Goal: Register for event/course

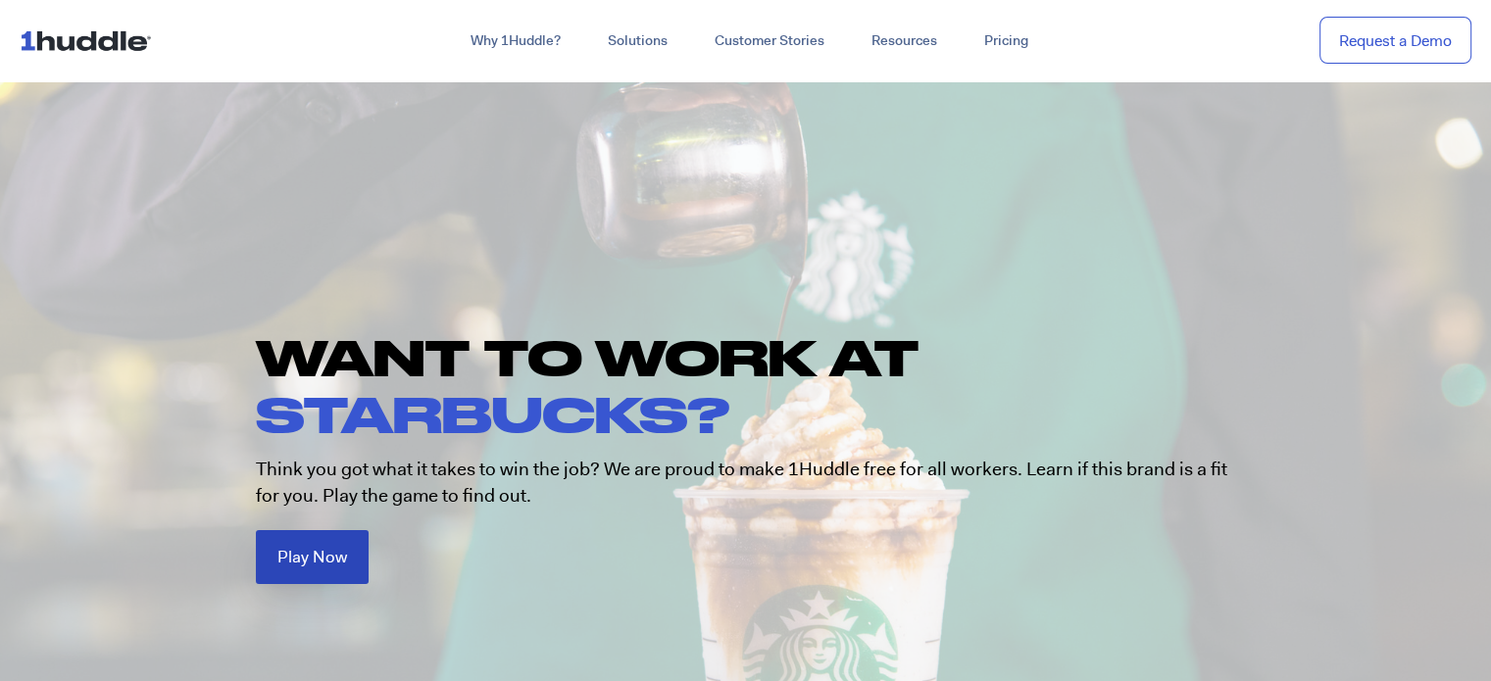
click at [334, 552] on span "Play Now" at bounding box center [312, 557] width 70 height 17
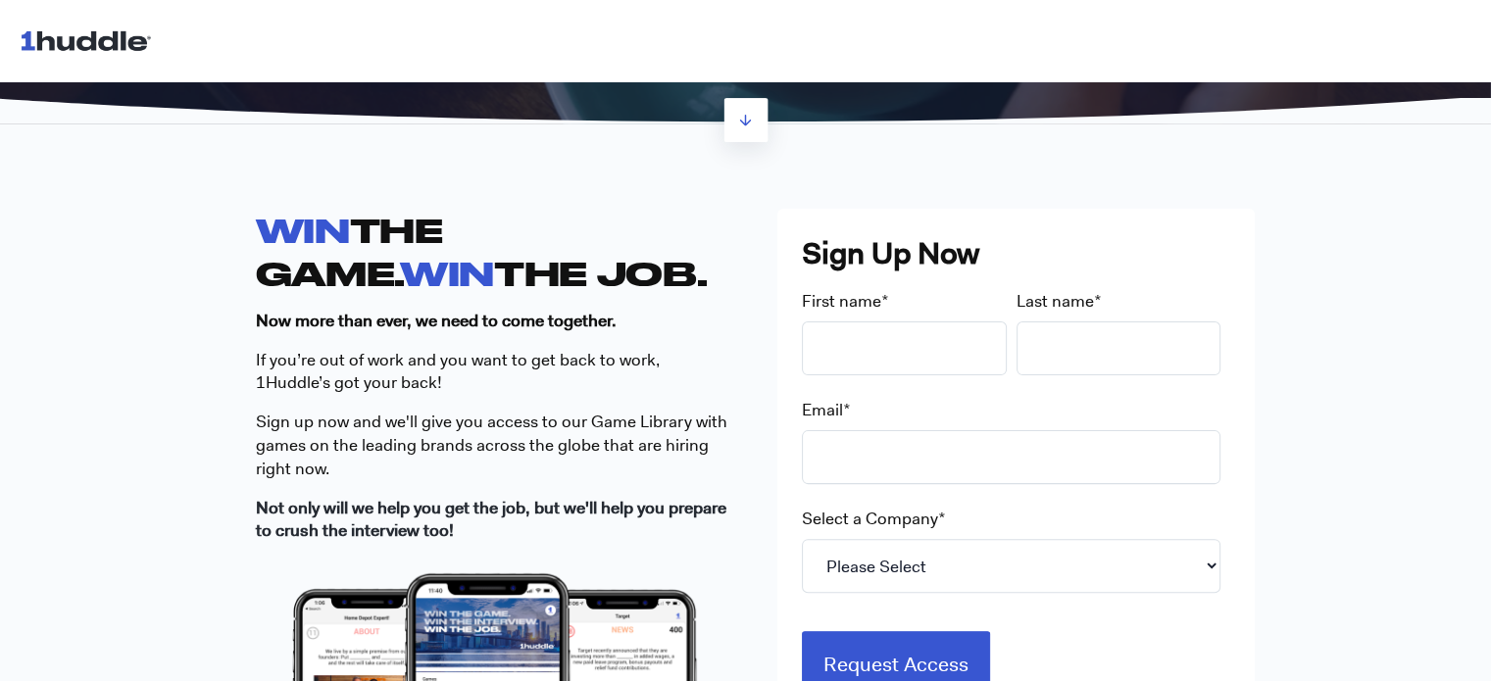
scroll to position [392, 0]
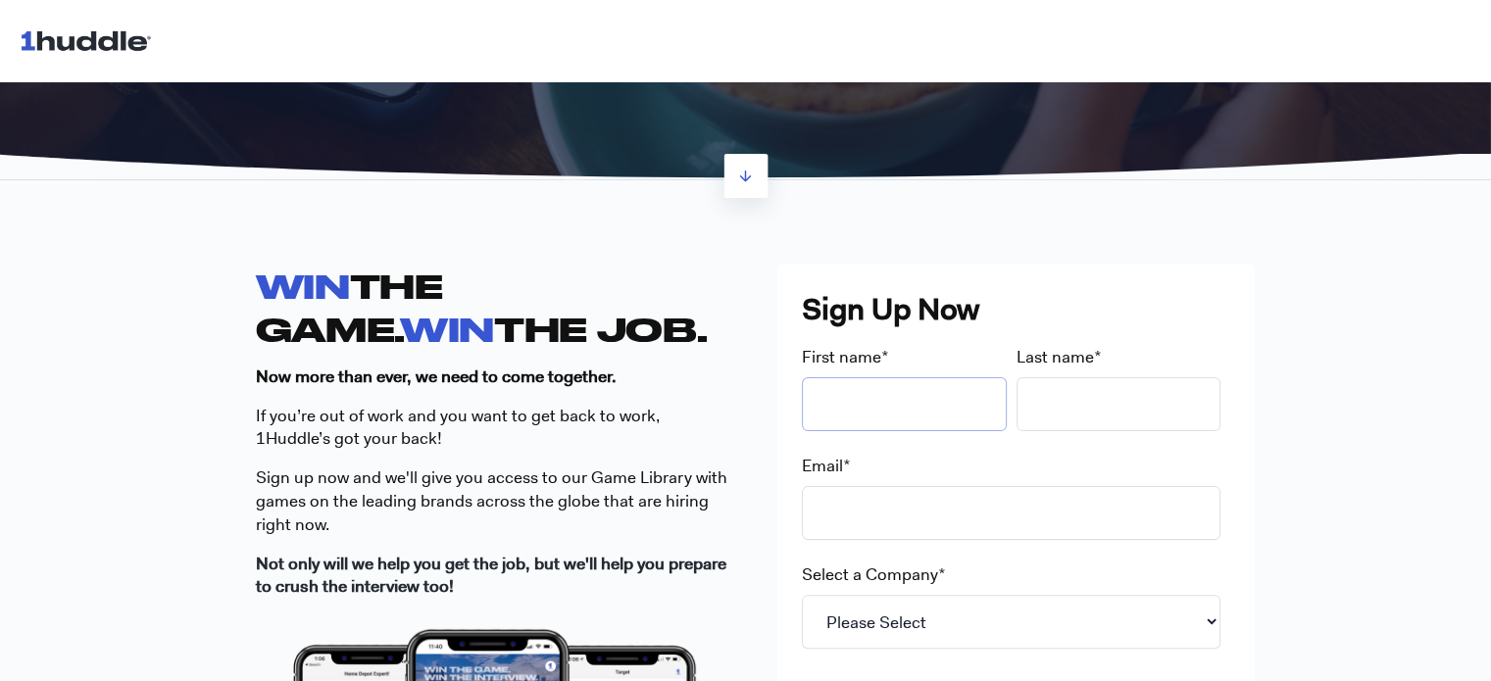
click at [843, 401] on input "First name *" at bounding box center [904, 405] width 205 height 54
type input "Talia"
type input "[PERSON_NAME]"
type input "[EMAIL_ADDRESS][DOMAIN_NAME]"
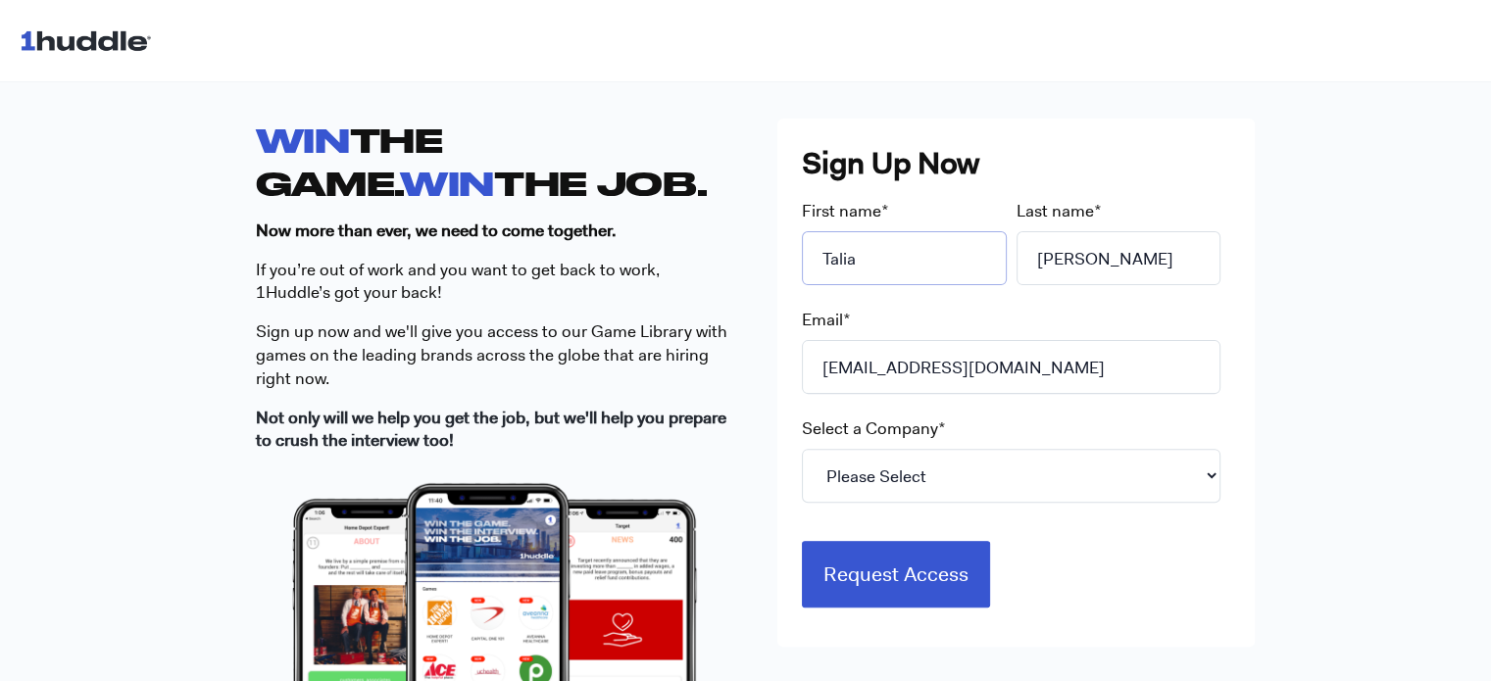
scroll to position [588, 0]
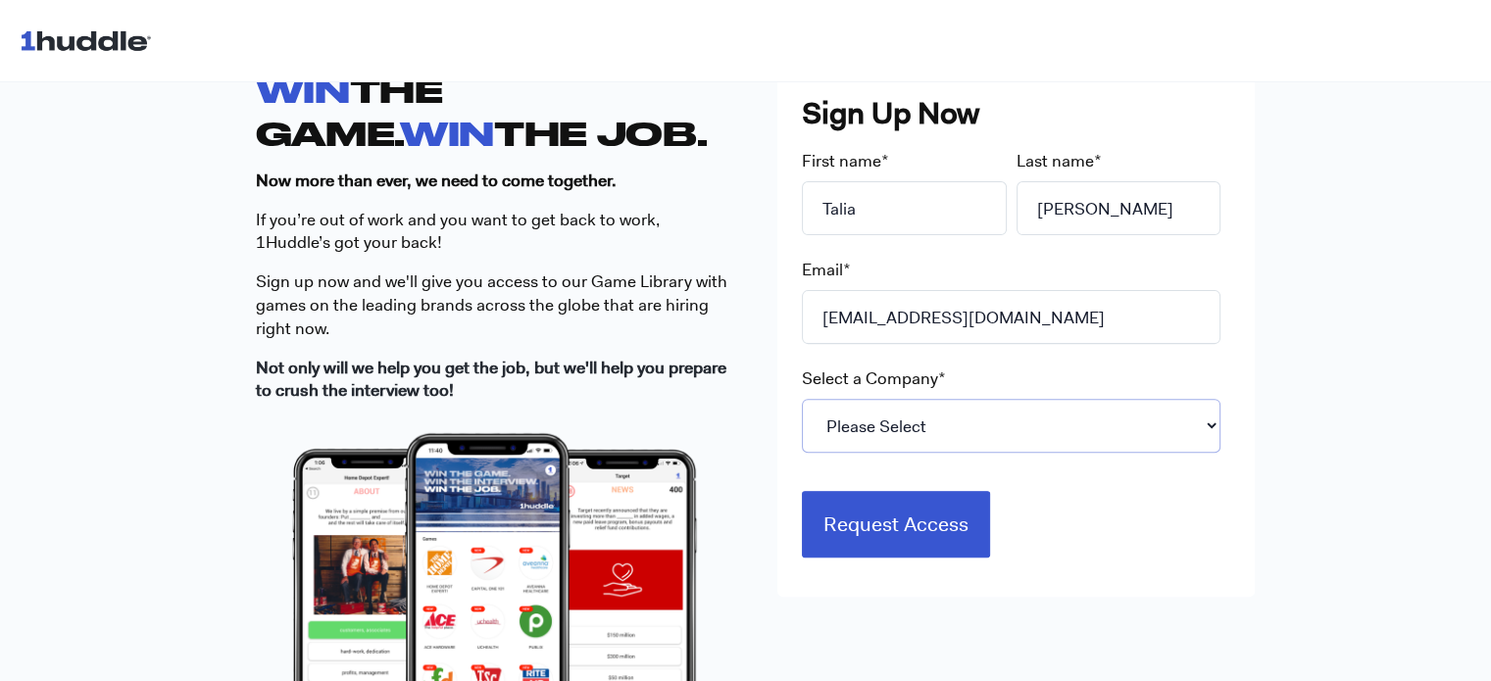
click at [945, 426] on select "Please Select 7-Eleven Ace Hardware Albertsons Companies ALDI Amazon Aveanna He…" at bounding box center [1011, 426] width 419 height 54
click at [944, 428] on select "Please Select 7-Eleven Ace Hardware Albertsons Companies ALDI Amazon Aveanna He…" at bounding box center [1011, 426] width 419 height 54
select select "Starbucks"
click at [802, 399] on select "Please Select 7-Eleven Ace Hardware Albertsons Companies ALDI Amazon Aveanna He…" at bounding box center [1011, 426] width 419 height 54
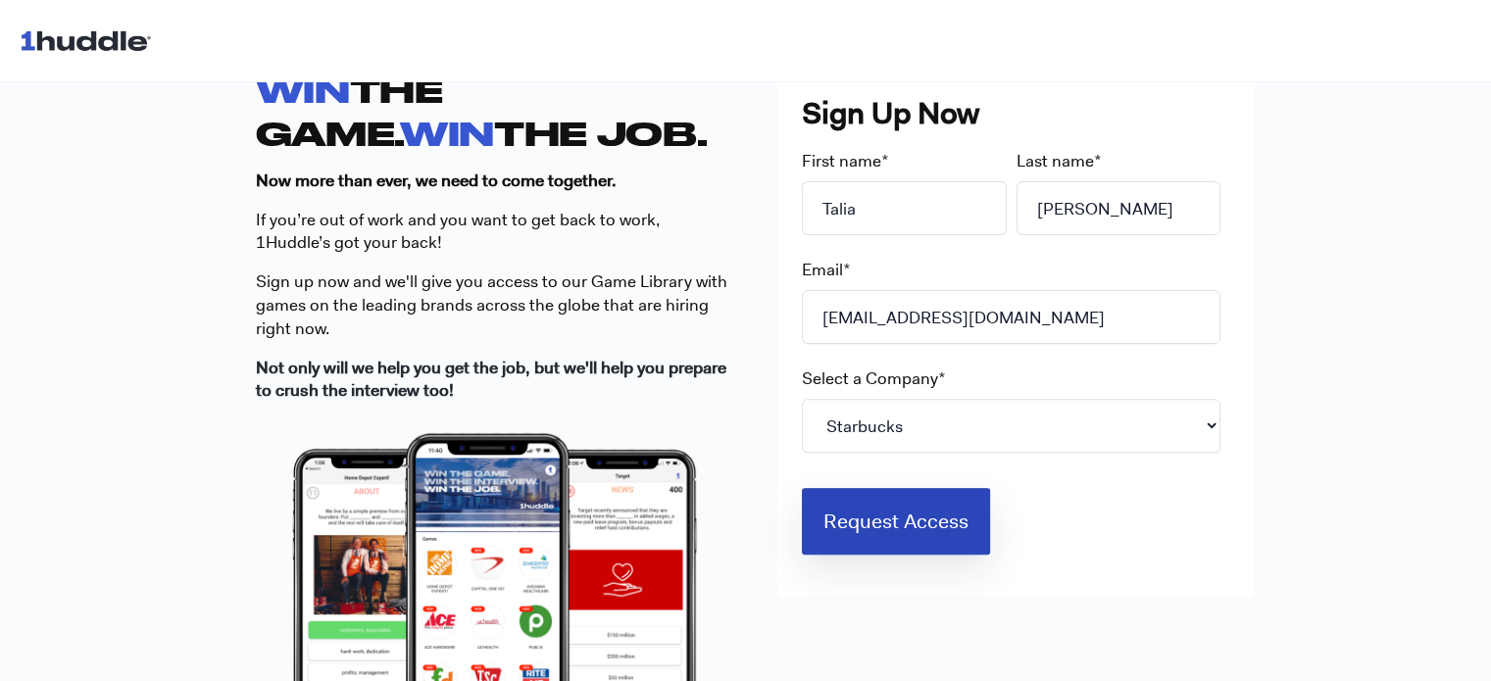
click at [920, 537] on input "Request Access" at bounding box center [896, 521] width 188 height 67
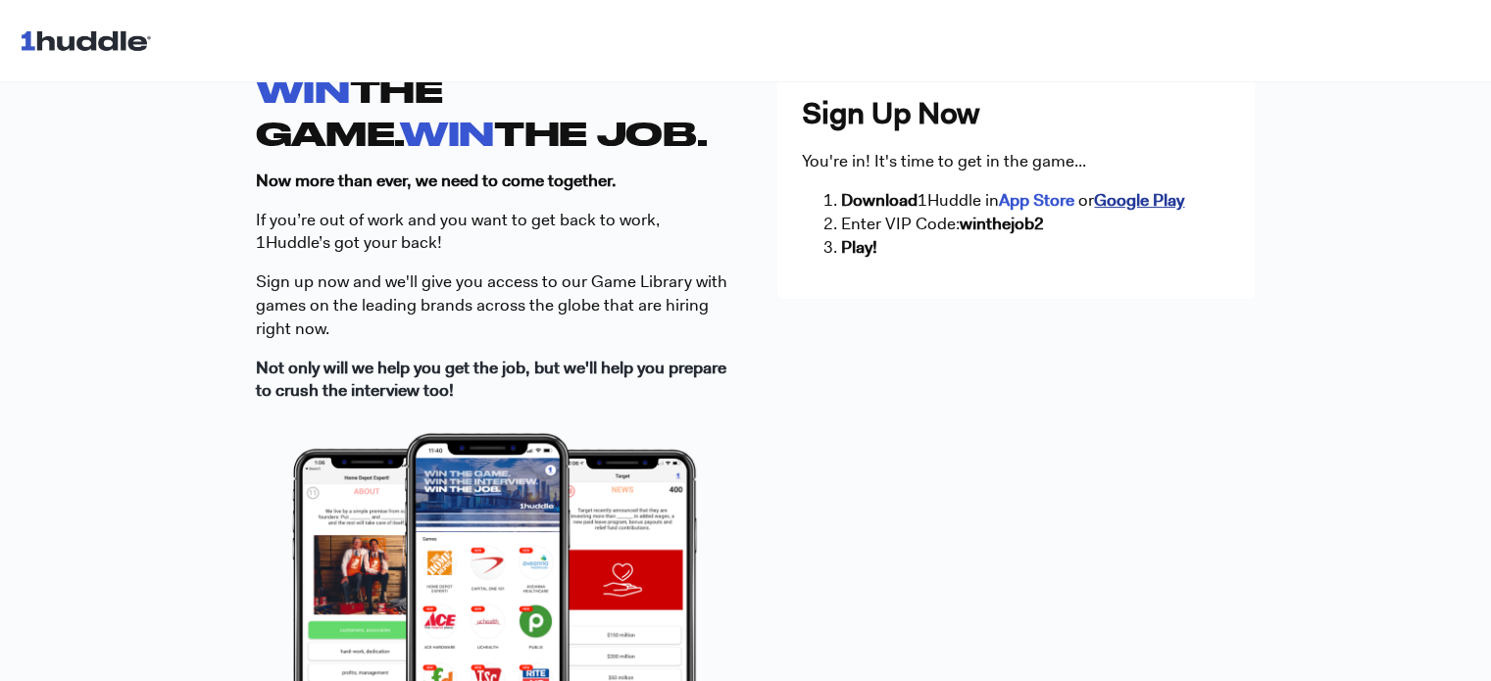
click at [1118, 203] on strong "Google Play" at bounding box center [1139, 200] width 90 height 22
click at [1051, 203] on strong "App Store" at bounding box center [1037, 200] width 76 height 22
